Goal: Task Accomplishment & Management: Manage account settings

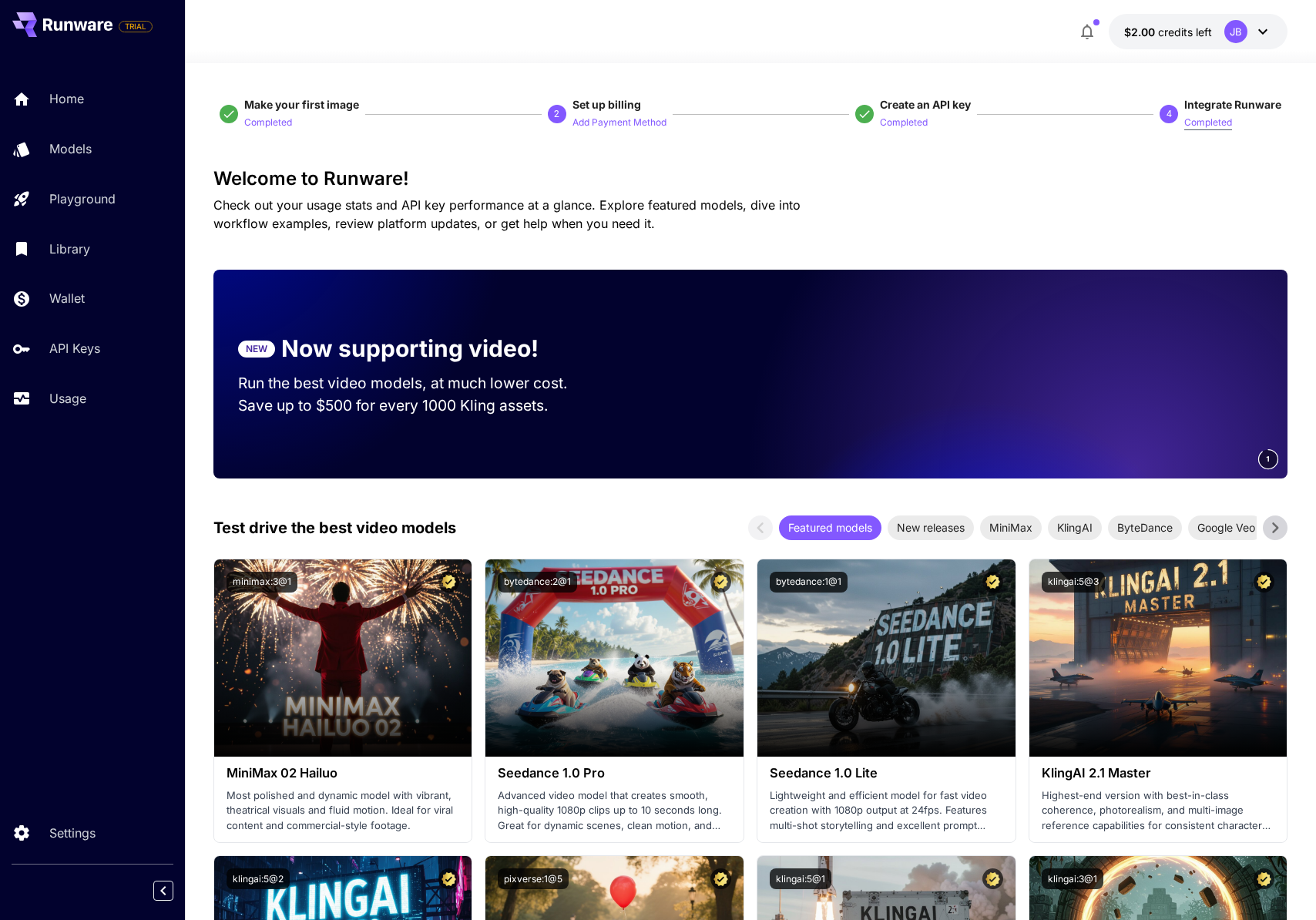
click at [1218, 124] on p "Completed" at bounding box center [1208, 123] width 47 height 14
click at [63, 303] on p "Wallet" at bounding box center [70, 298] width 35 height 18
